Goal: Information Seeking & Learning: Learn about a topic

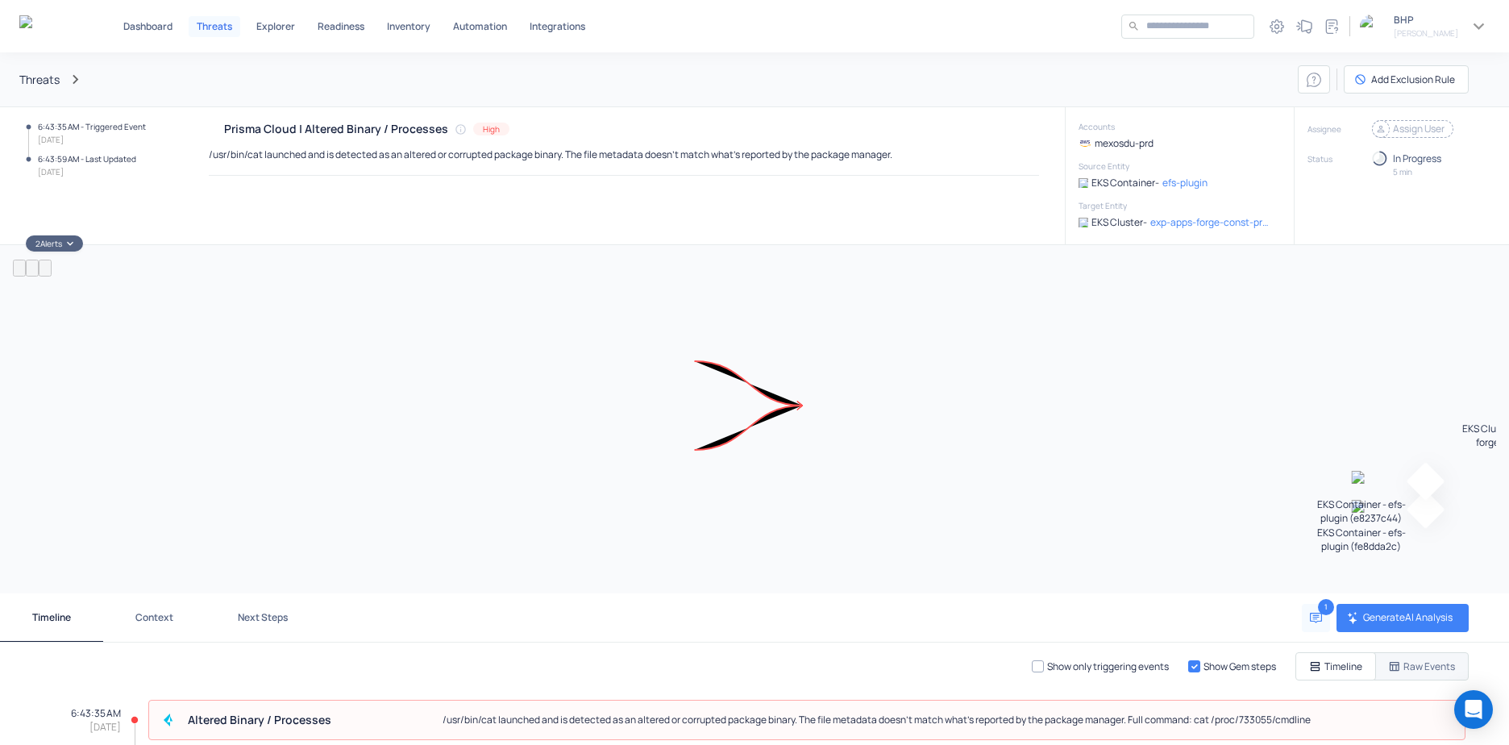
click at [1373, 125] on icon at bounding box center [1381, 129] width 16 height 16
click at [1373, 127] on icon at bounding box center [1381, 129] width 16 height 16
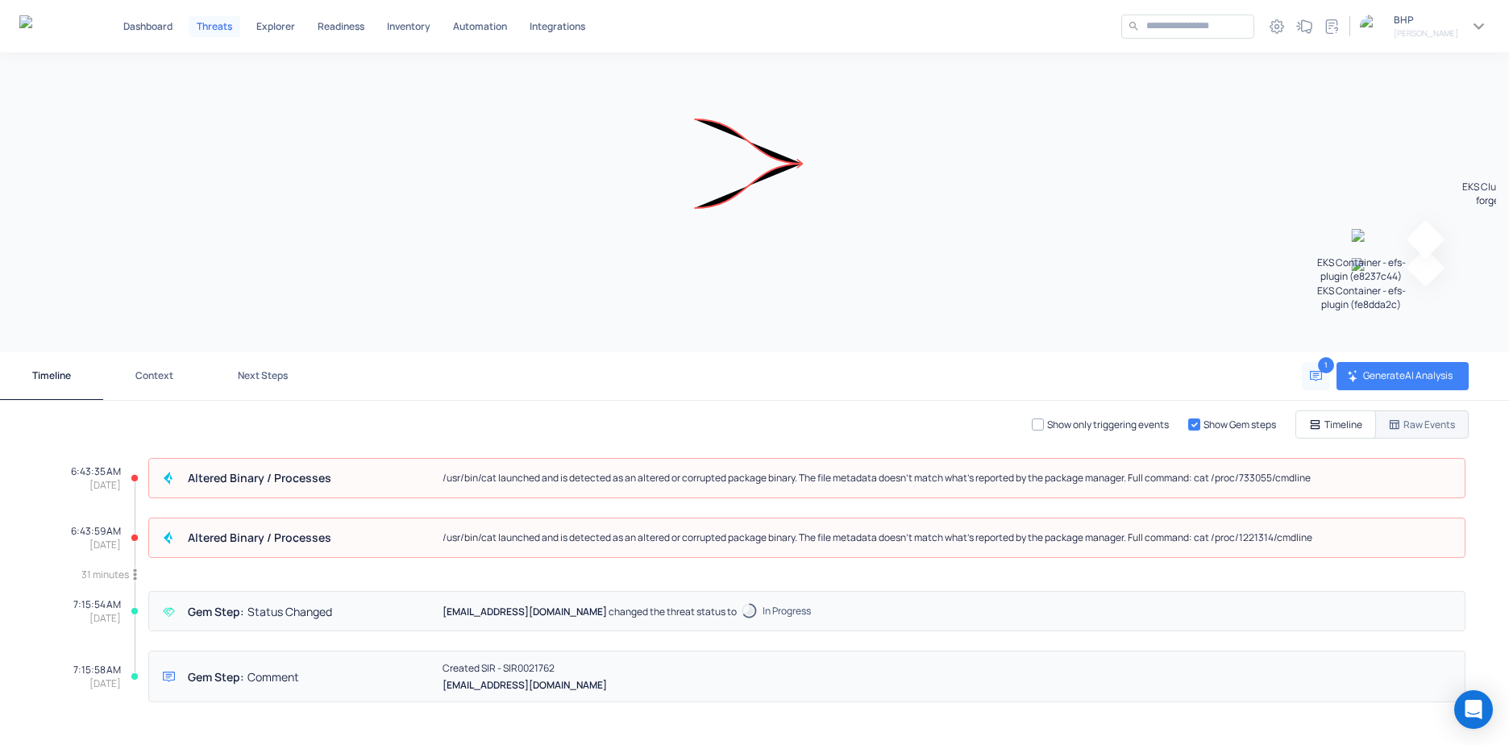
click at [1032, 423] on label "Show only triggering events" at bounding box center [1100, 424] width 137 height 28
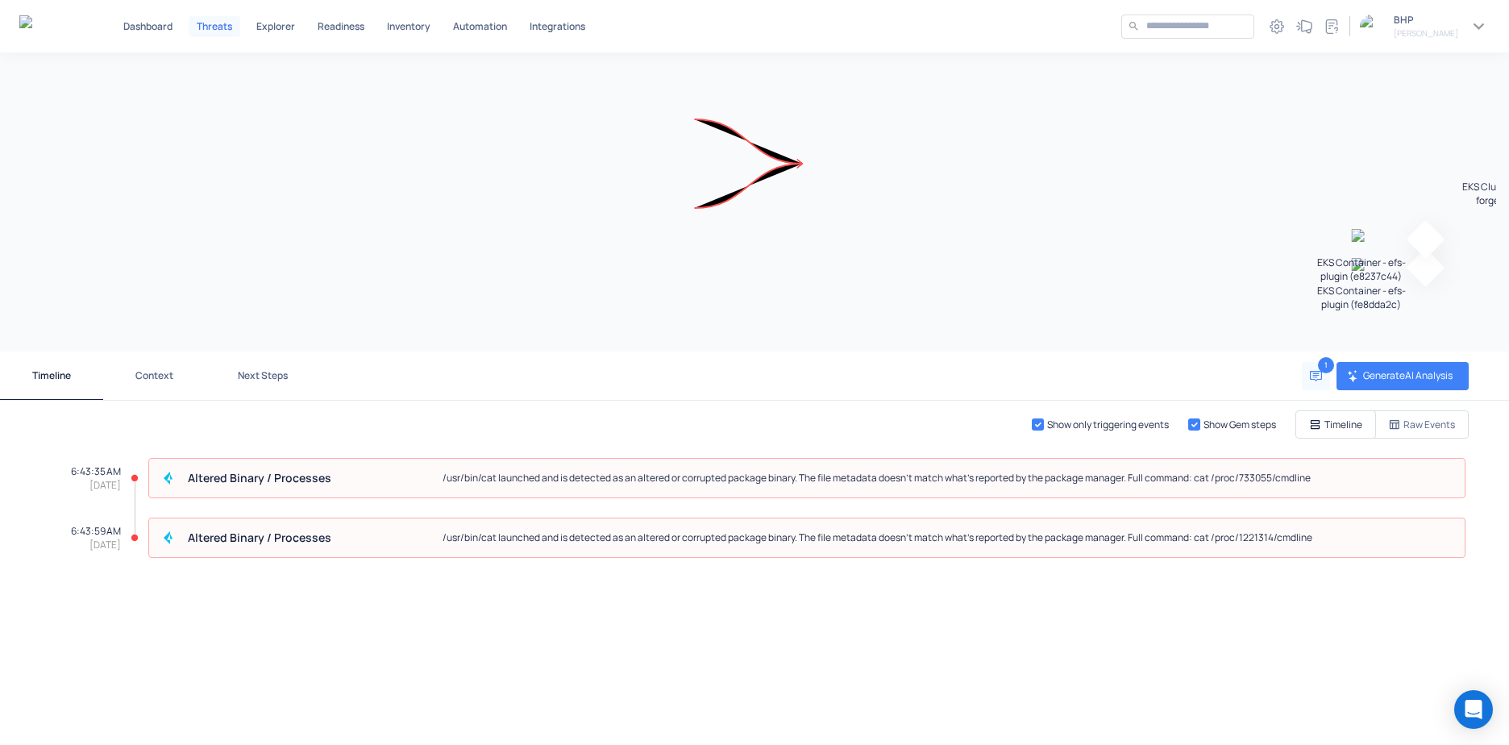
click at [1416, 427] on p "Raw Events" at bounding box center [1430, 425] width 52 height 14
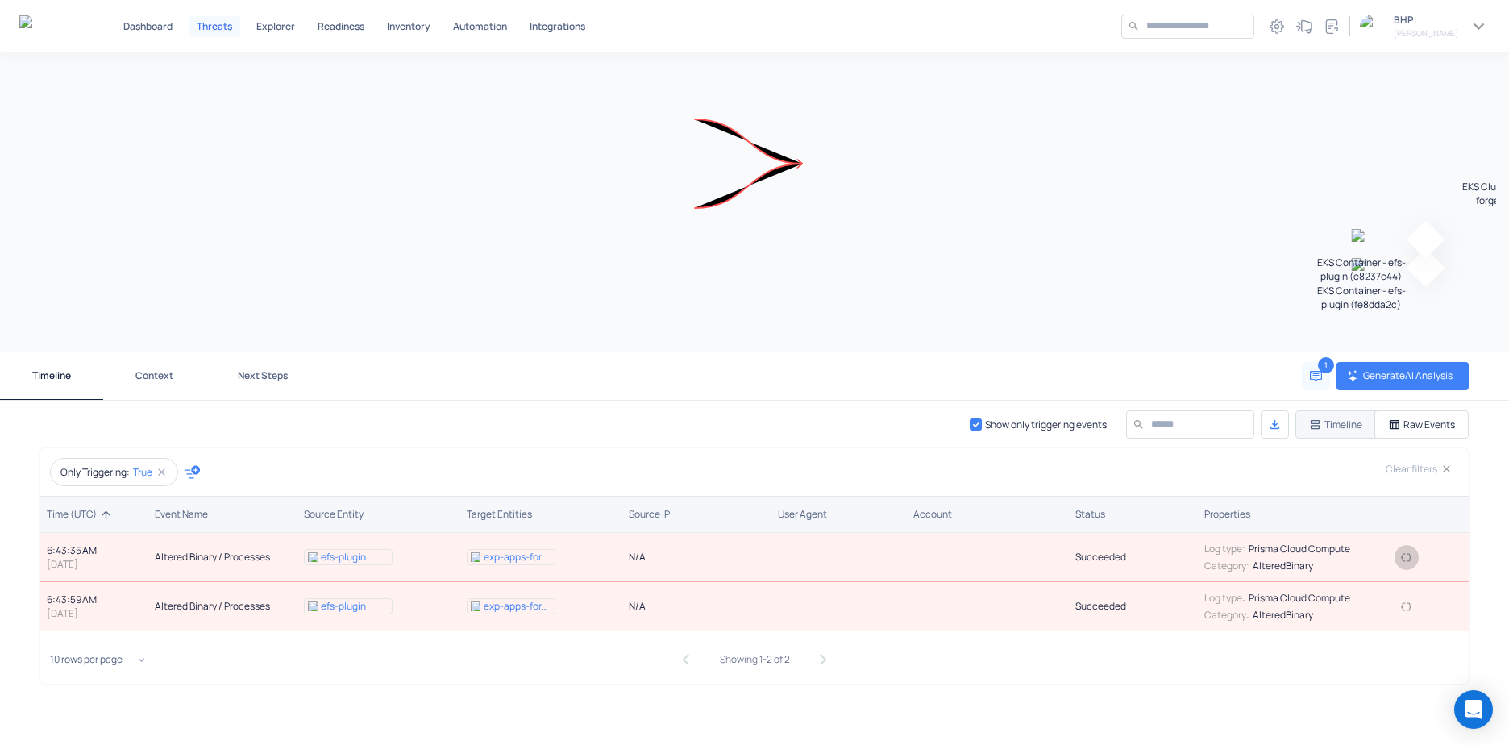
click at [1401, 562] on icon "button" at bounding box center [1407, 558] width 12 height 12
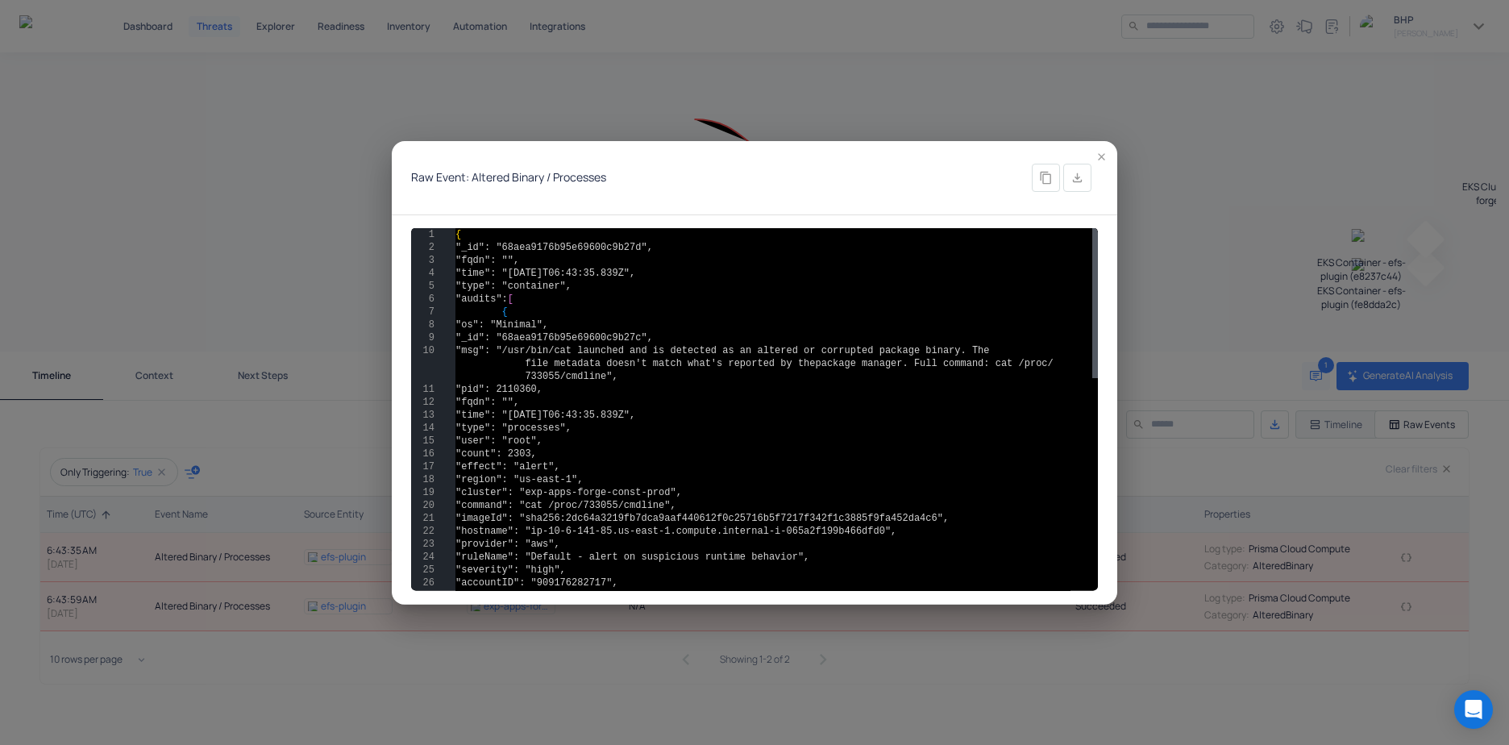
type textarea "**********"
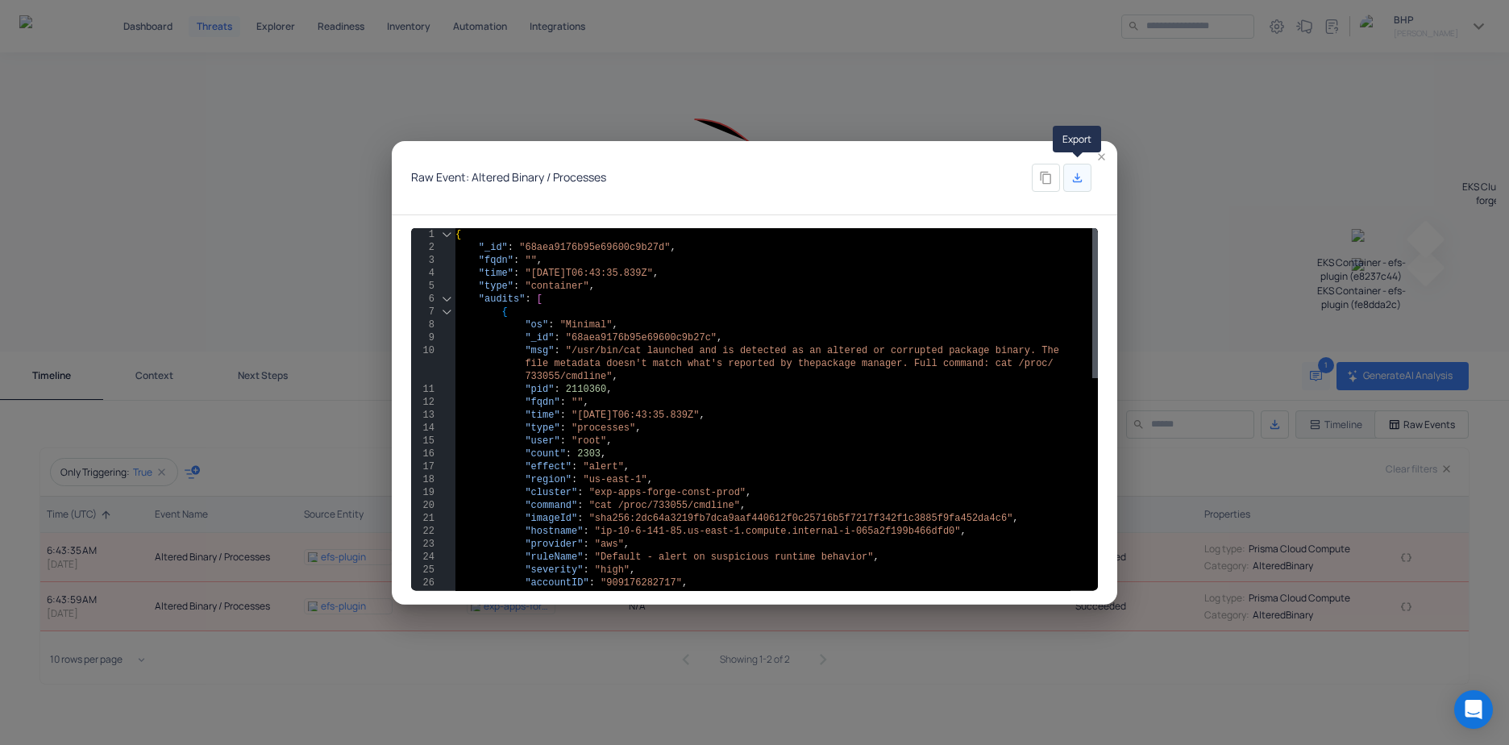
click at [1080, 182] on icon "Export" at bounding box center [1078, 178] width 14 height 14
click at [1105, 156] on icon "button" at bounding box center [1102, 157] width 12 height 12
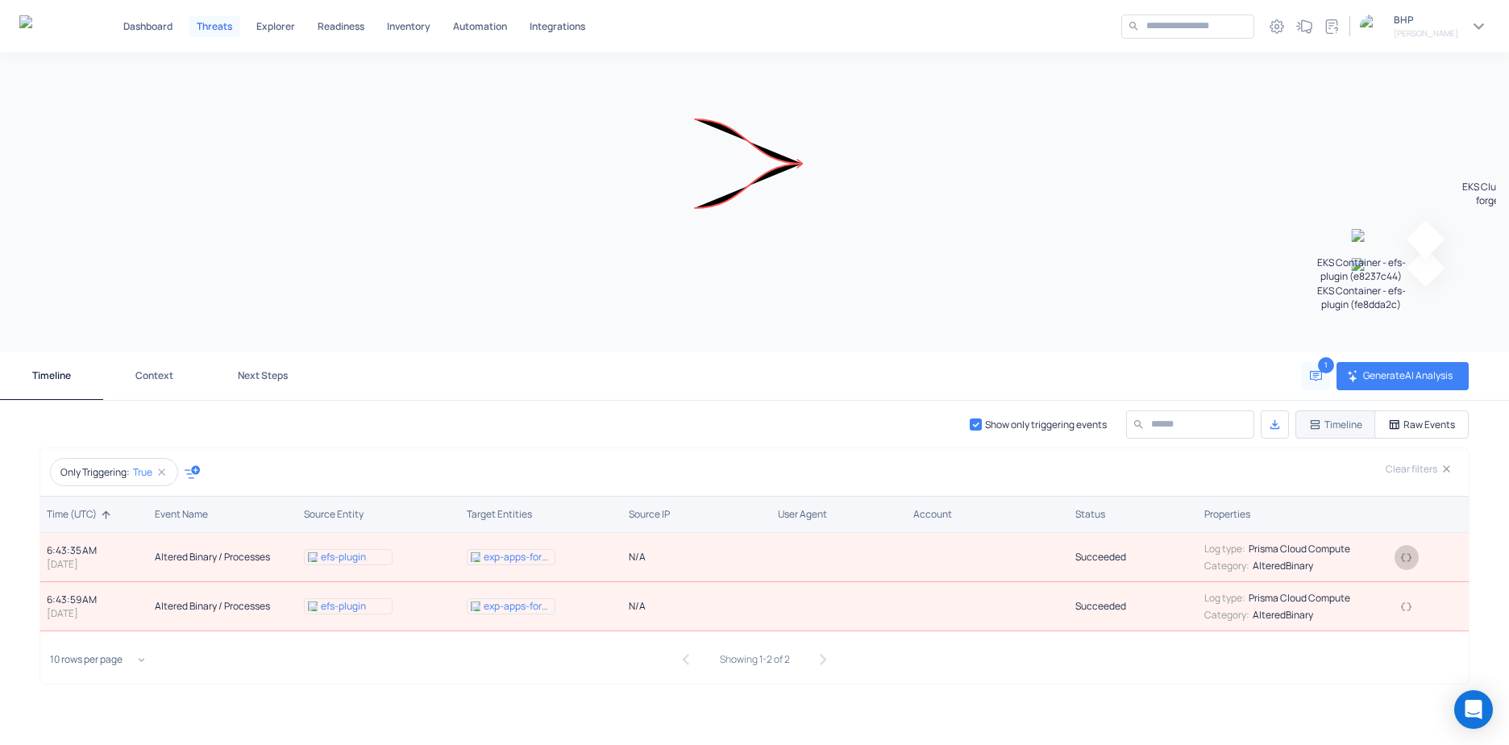
click at [1401, 554] on icon "button" at bounding box center [1406, 557] width 10 height 8
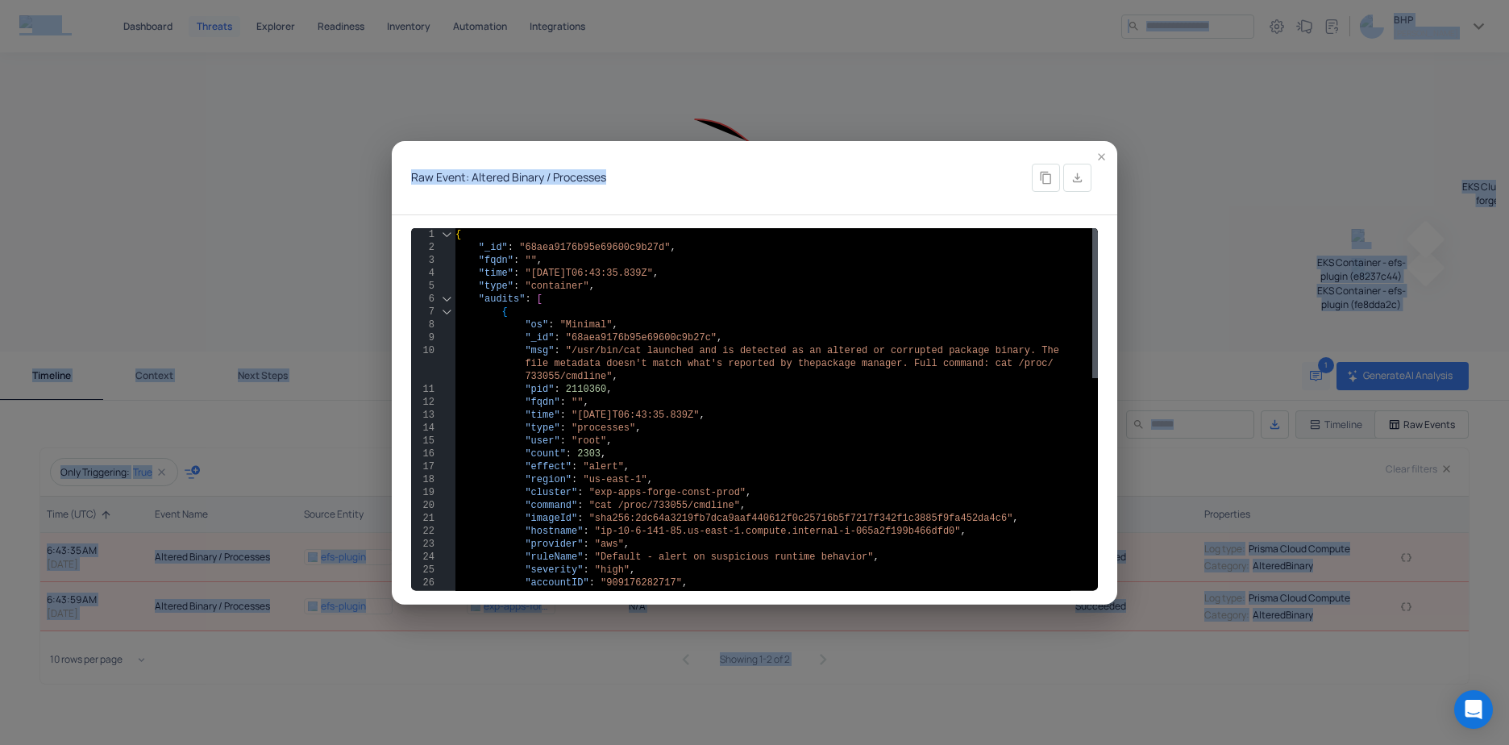
drag, startPoint x: 761, startPoint y: 147, endPoint x: -532, endPoint y: 81, distance: 1295.0
click at [0, 81] on html "Dashboard Threats Explorer Readiness Inventory Automation Integrations ​ ​ 1 BH…" at bounding box center [754, 372] width 1509 height 745
click at [1077, 175] on icon "Export" at bounding box center [1077, 177] width 9 height 9
drag, startPoint x: 1099, startPoint y: 155, endPoint x: 1118, endPoint y: 163, distance: 20.2
click at [1099, 155] on icon "button" at bounding box center [1102, 157] width 12 height 12
